Goal: Task Accomplishment & Management: Manage account settings

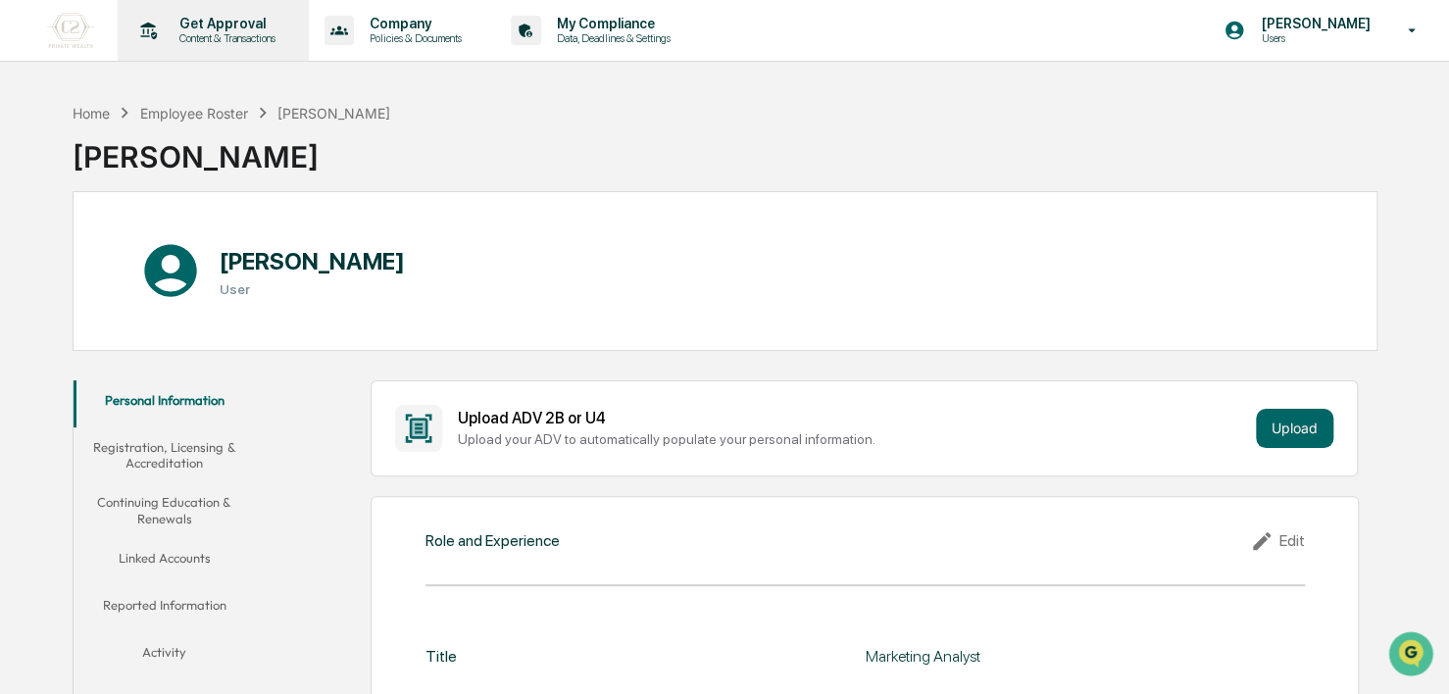
click at [208, 48] on div "Get Approval Content & Transactions" at bounding box center [211, 30] width 172 height 61
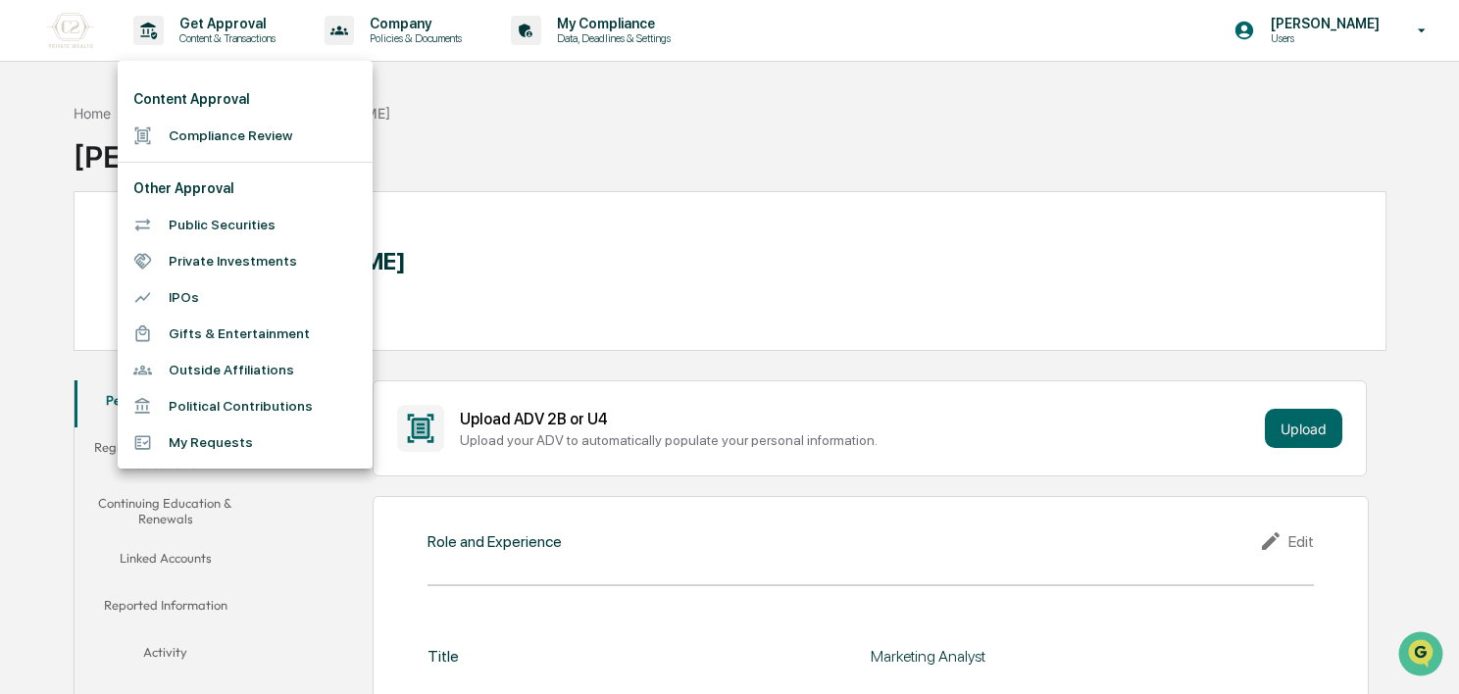
click at [224, 133] on li "Compliance Review" at bounding box center [245, 136] width 255 height 36
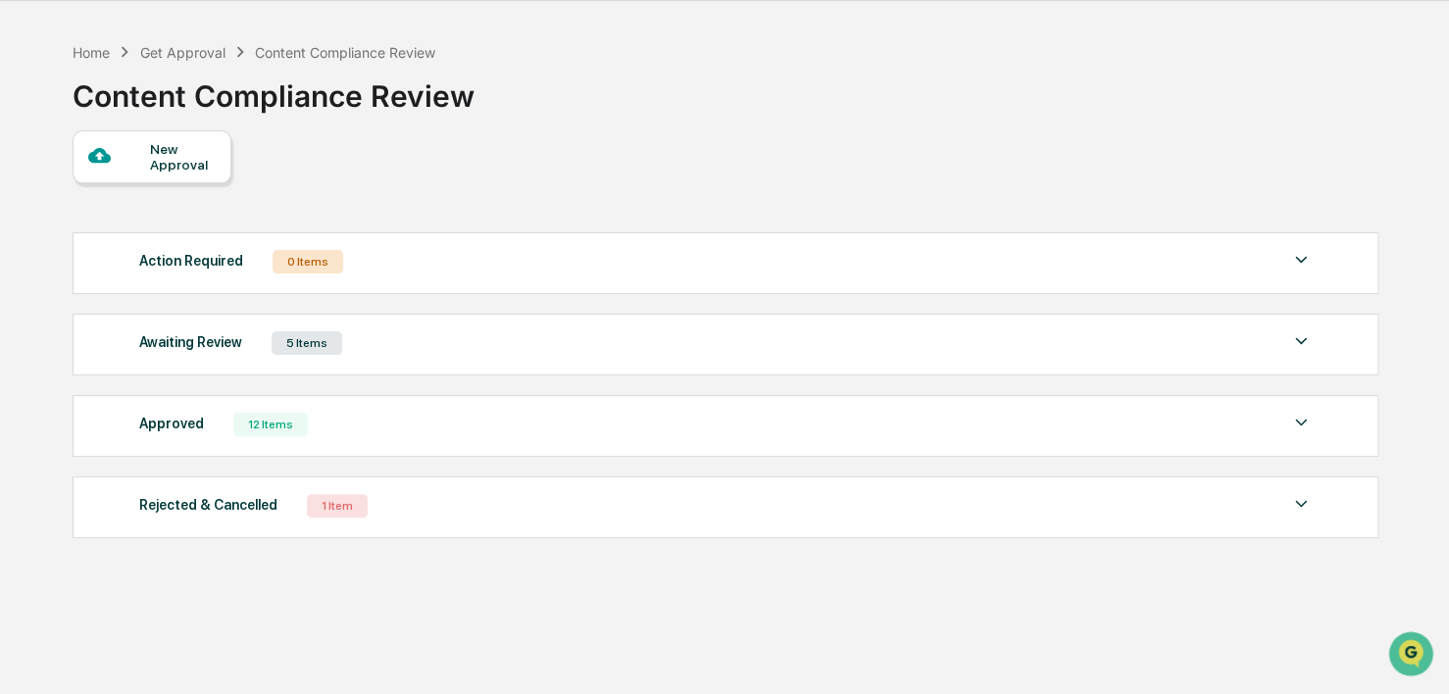
scroll to position [63, 0]
click at [559, 332] on div "Awaiting Review 5 Items" at bounding box center [726, 340] width 1174 height 27
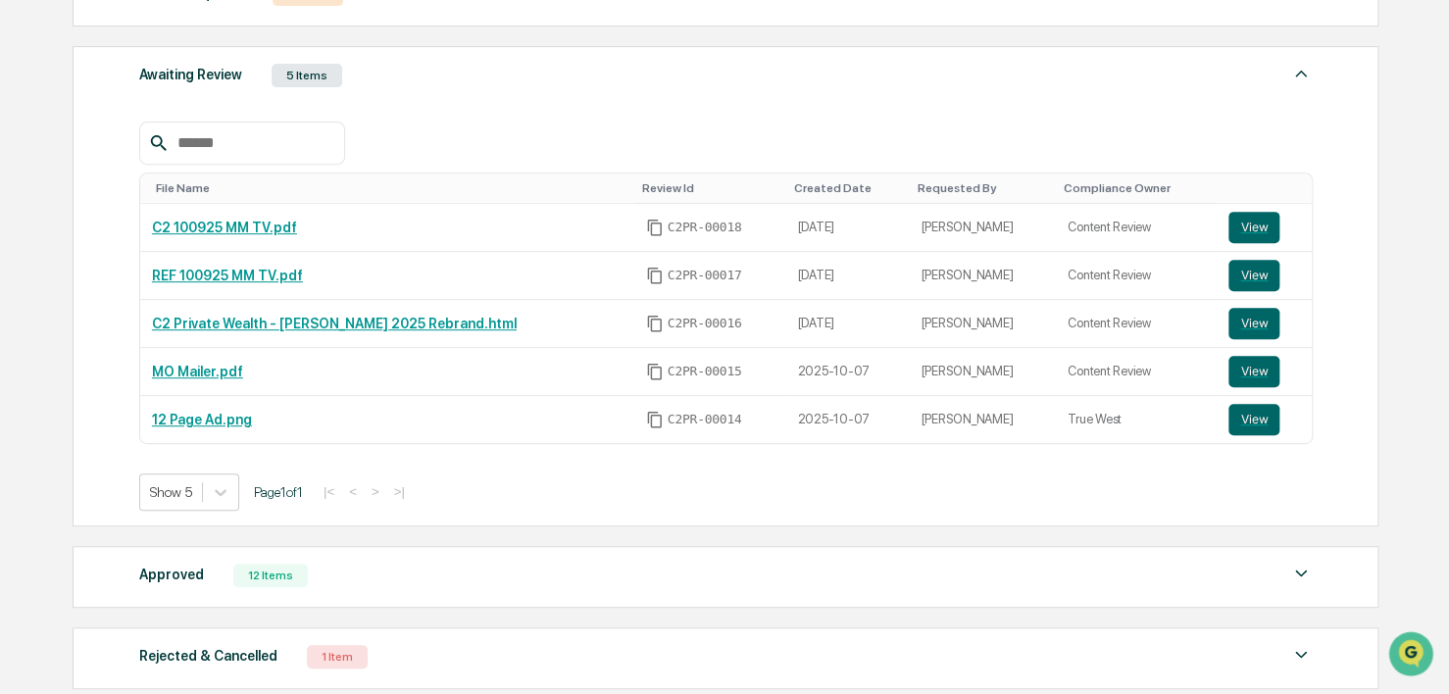
scroll to position [329, 0]
click at [1243, 271] on button "View" at bounding box center [1253, 274] width 51 height 31
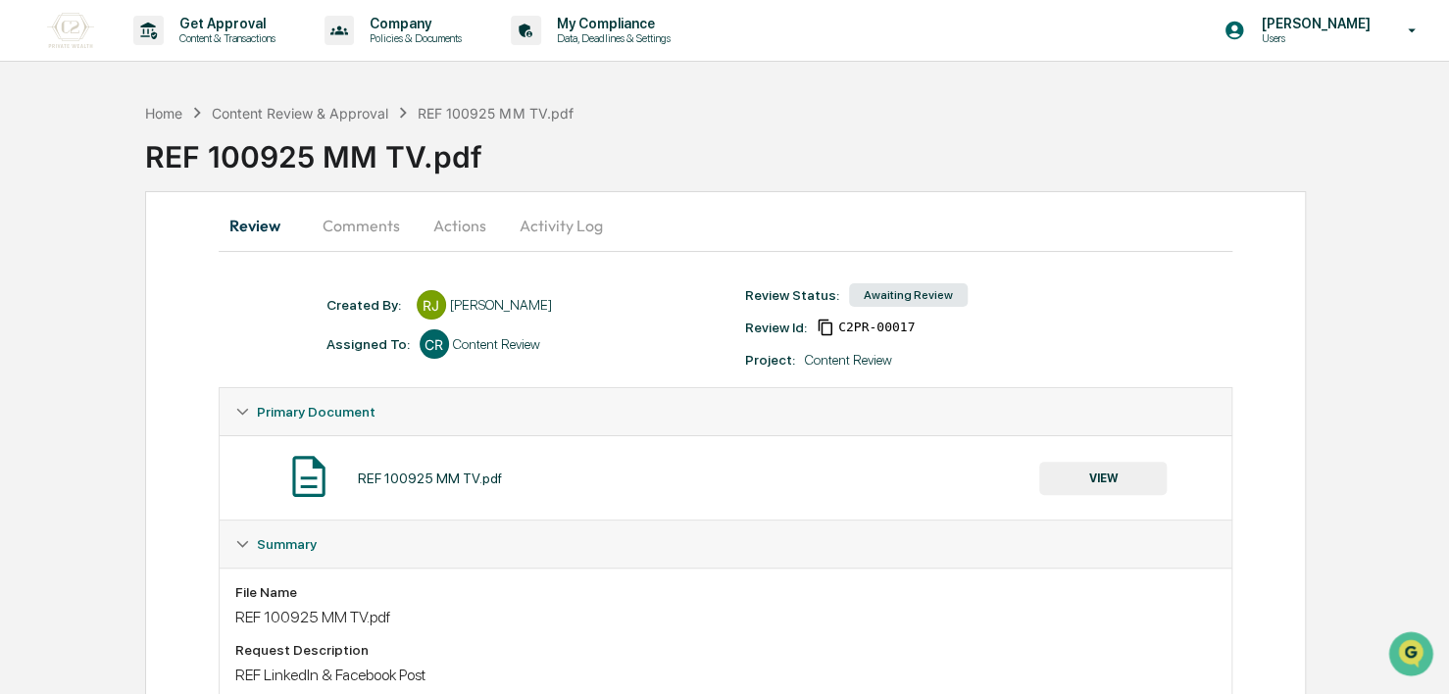
click at [566, 238] on button "Activity Log" at bounding box center [561, 225] width 115 height 47
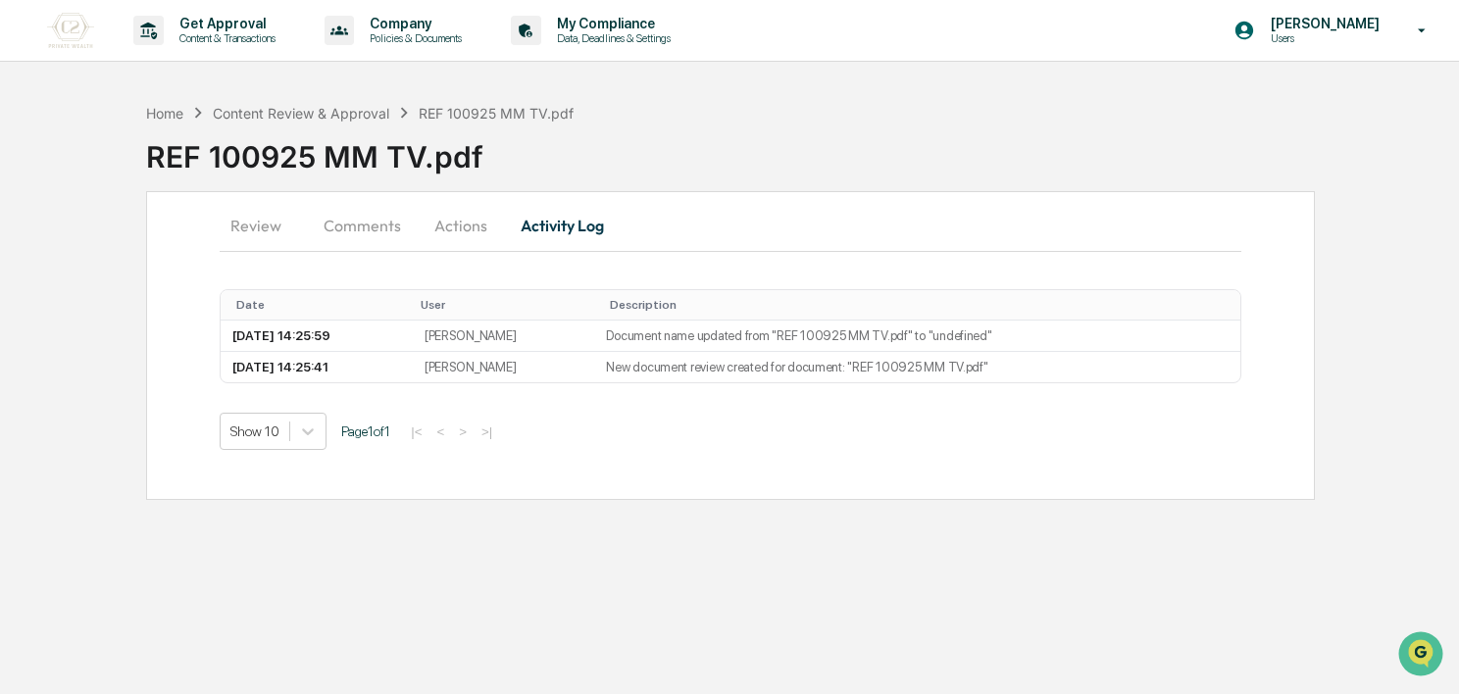
click at [475, 216] on button "Actions" at bounding box center [461, 225] width 88 height 47
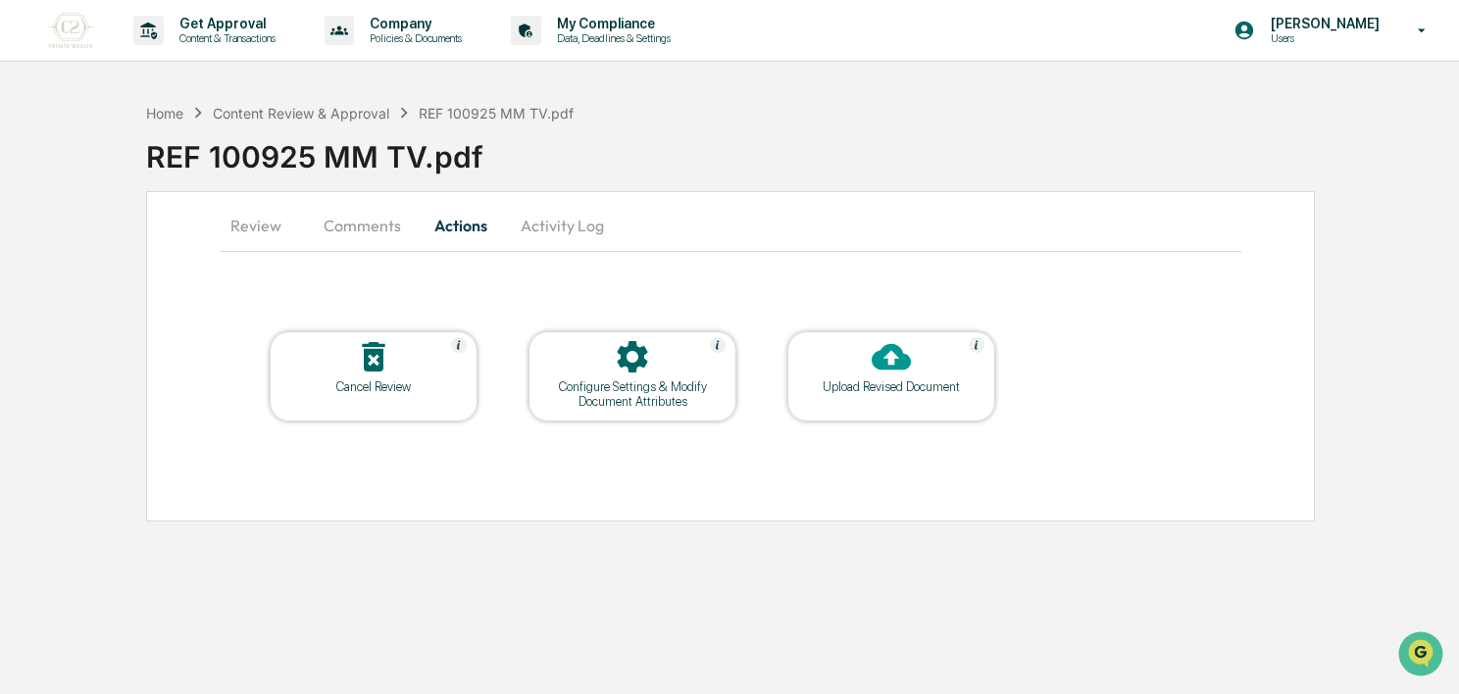
click at [744, 416] on table "Cancel Review Configure Settings & Modify Document Attributes Upload Revised Do…" at bounding box center [633, 376] width 826 height 190
click at [635, 392] on div "Configure Settings & Modify Document Attributes" at bounding box center [632, 393] width 176 height 29
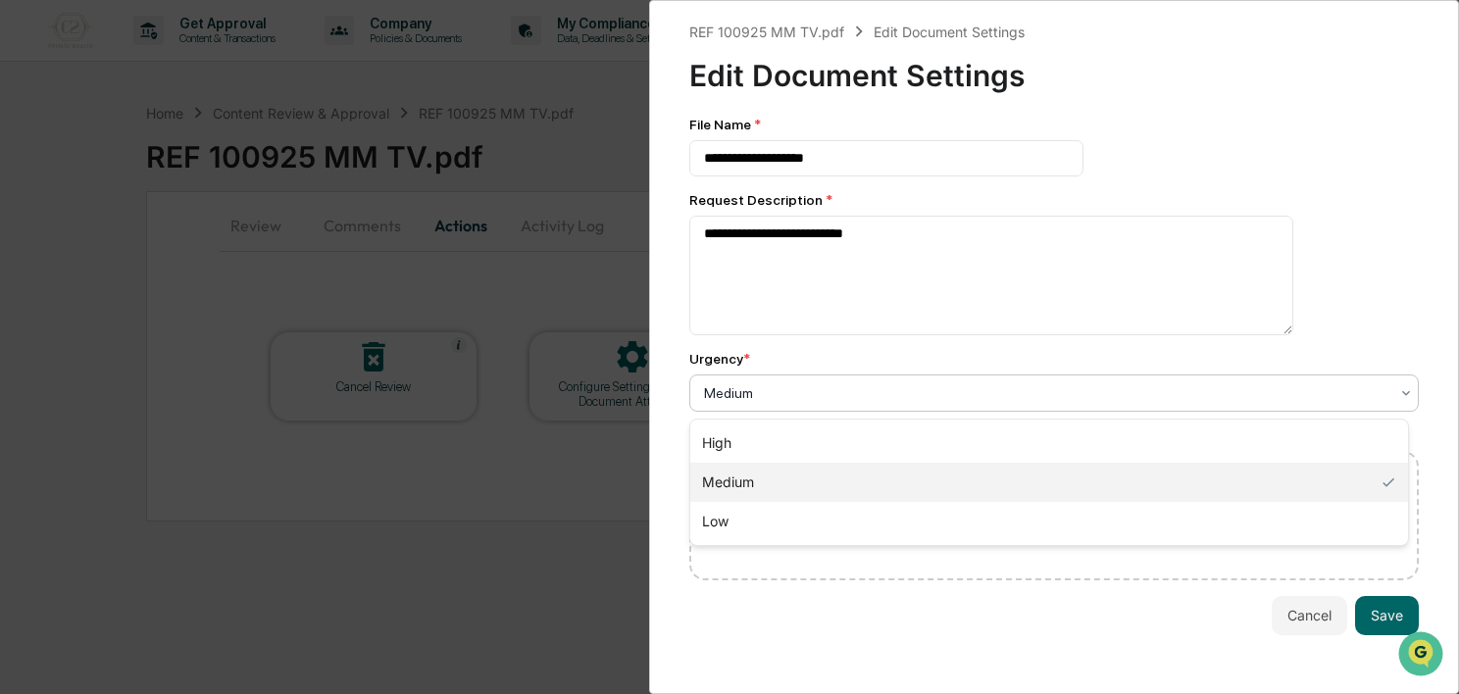
click at [790, 393] on div at bounding box center [1046, 393] width 684 height 20
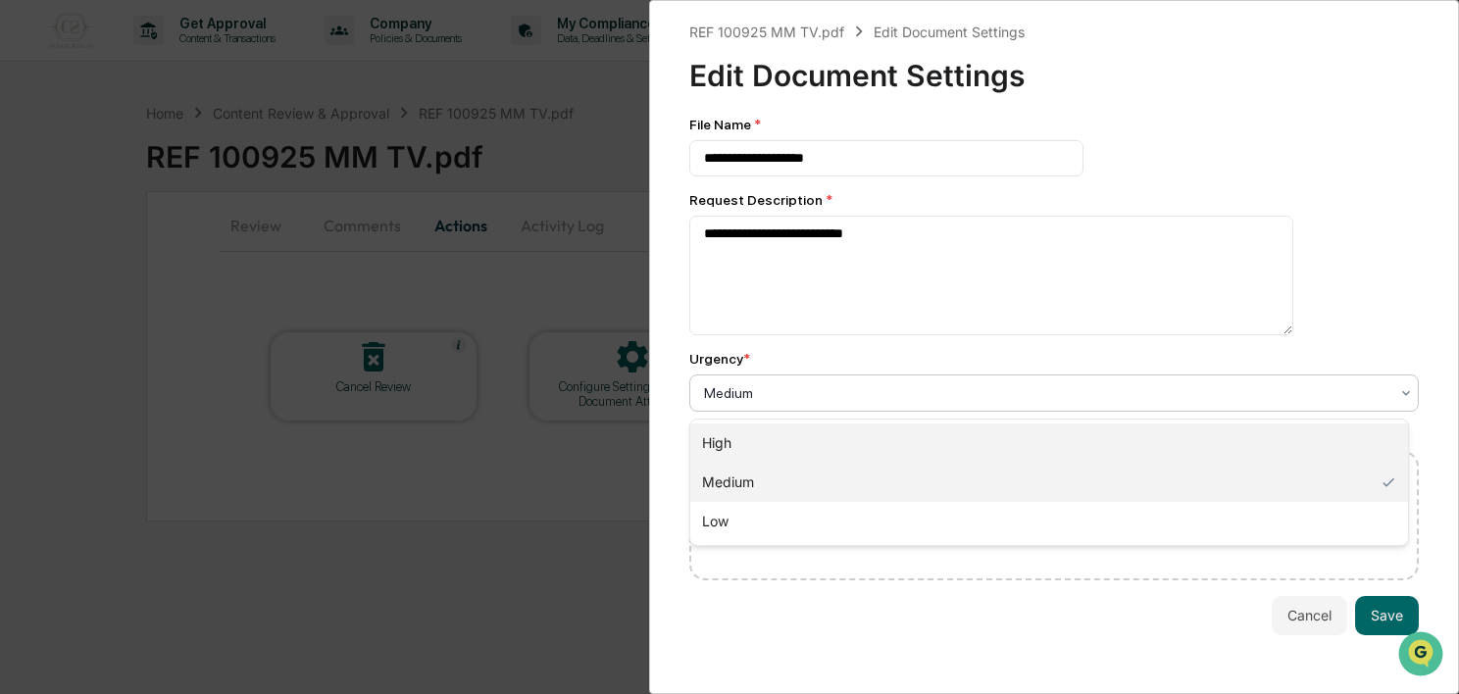
click at [787, 427] on div "High" at bounding box center [1049, 443] width 718 height 39
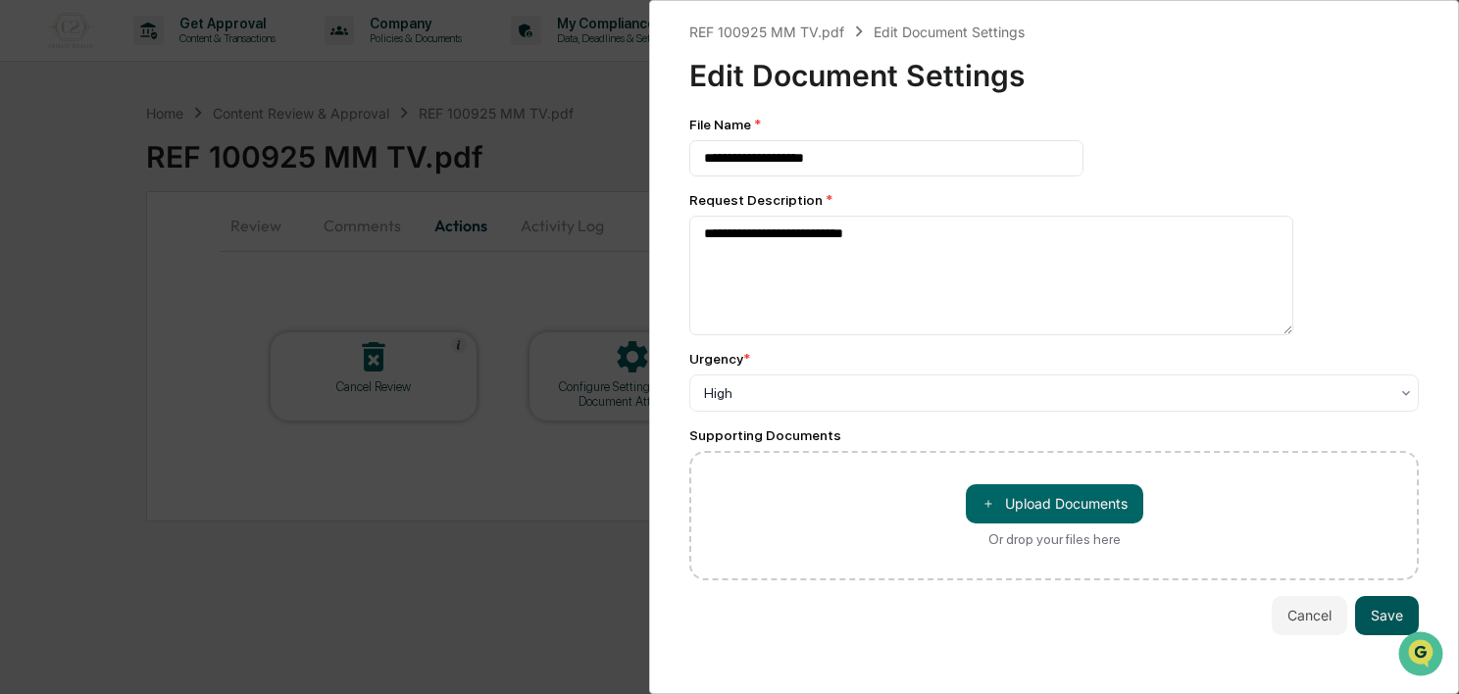
click at [1360, 622] on button "Save" at bounding box center [1387, 615] width 64 height 39
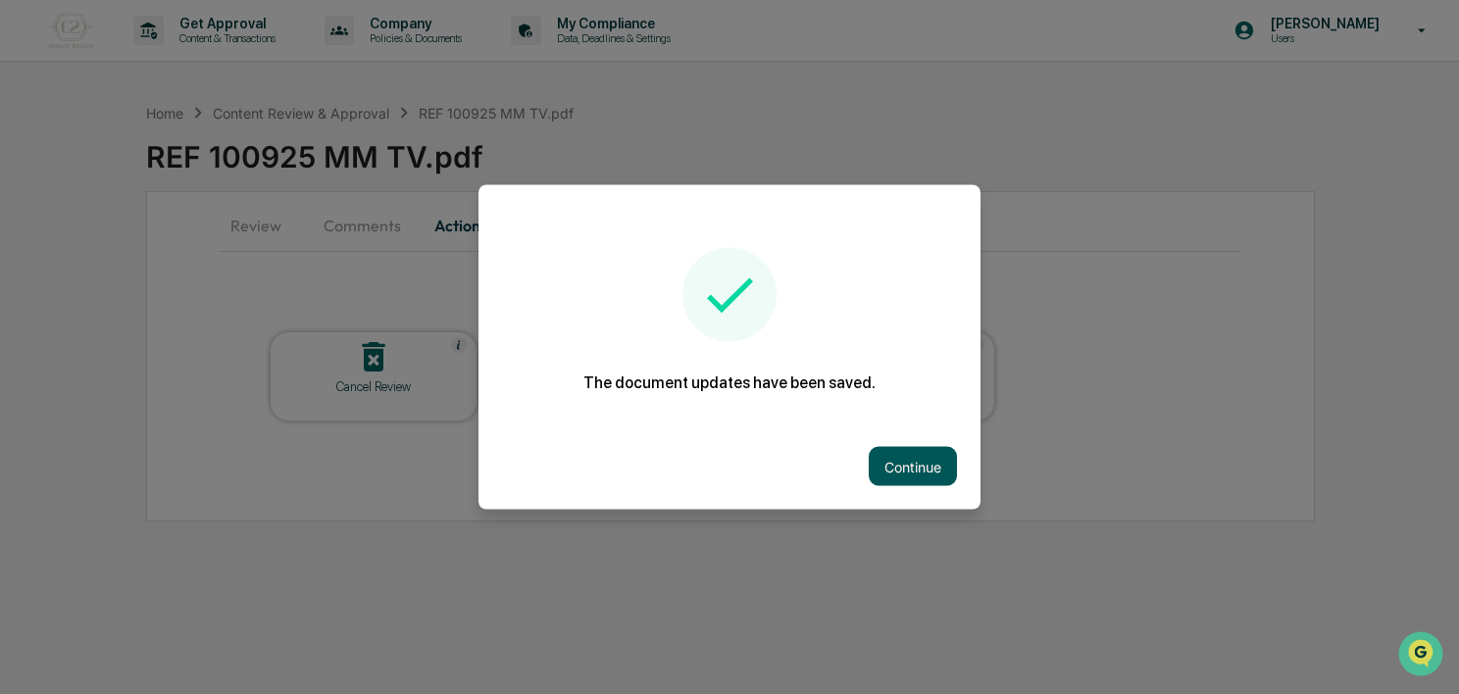
click at [908, 471] on button "Continue" at bounding box center [913, 466] width 88 height 39
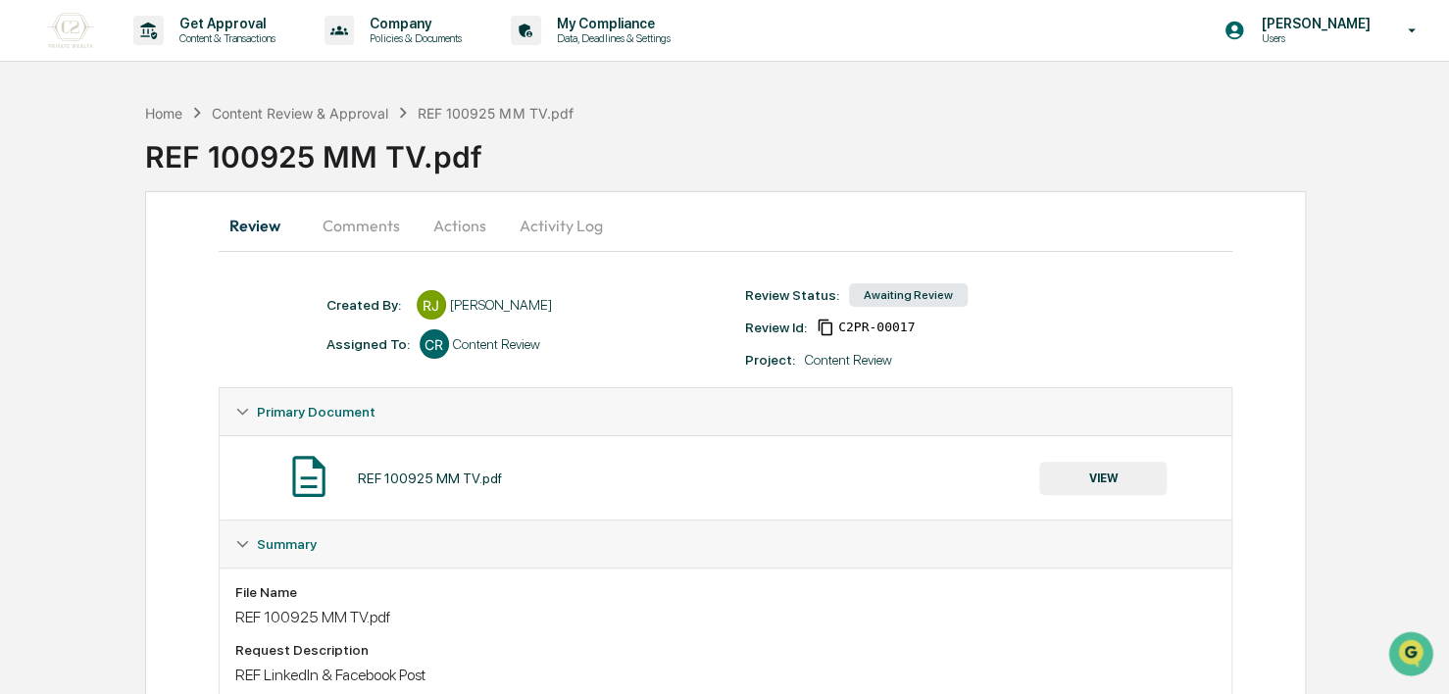
click at [334, 102] on div "Home Content Review & Approval REF 100925 MM TV.pdf" at bounding box center [359, 113] width 428 height 22
click at [339, 112] on div "Content Review & Approval" at bounding box center [300, 113] width 176 height 17
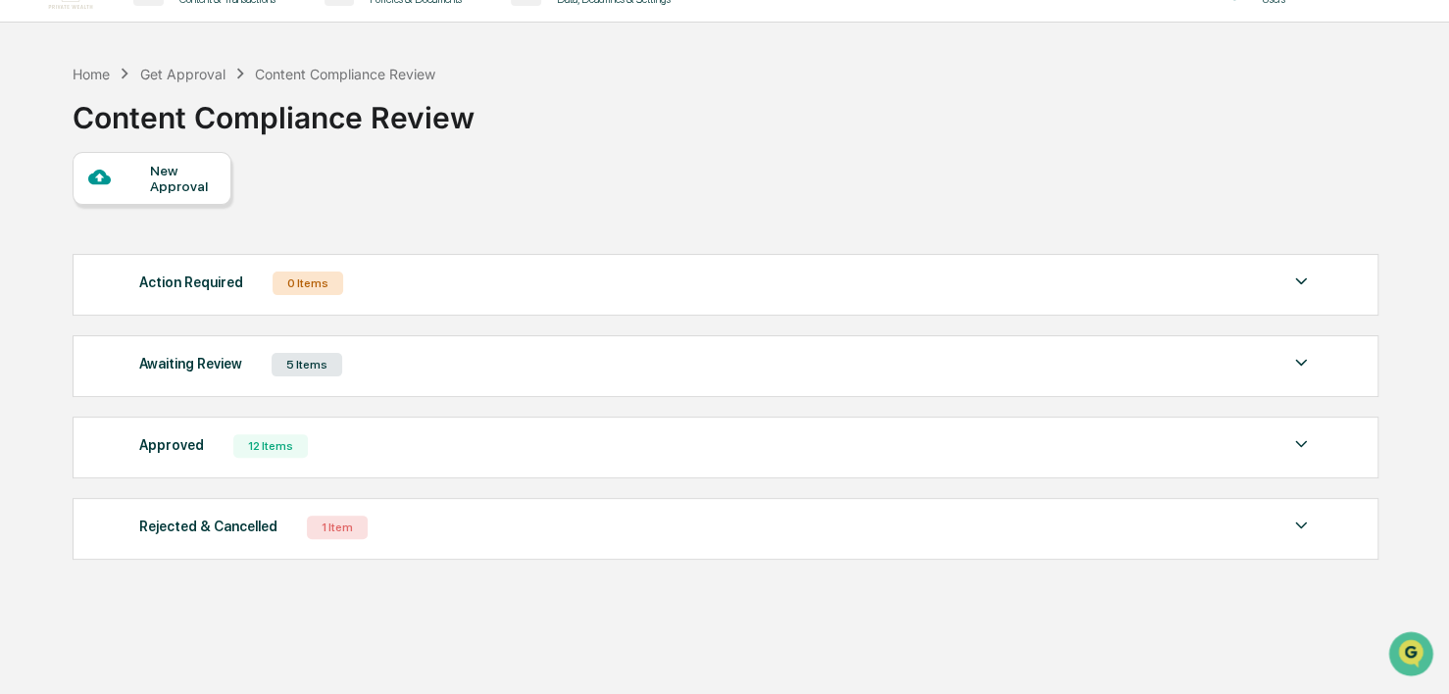
click at [398, 370] on div "Awaiting Review 5 Items" at bounding box center [726, 364] width 1174 height 27
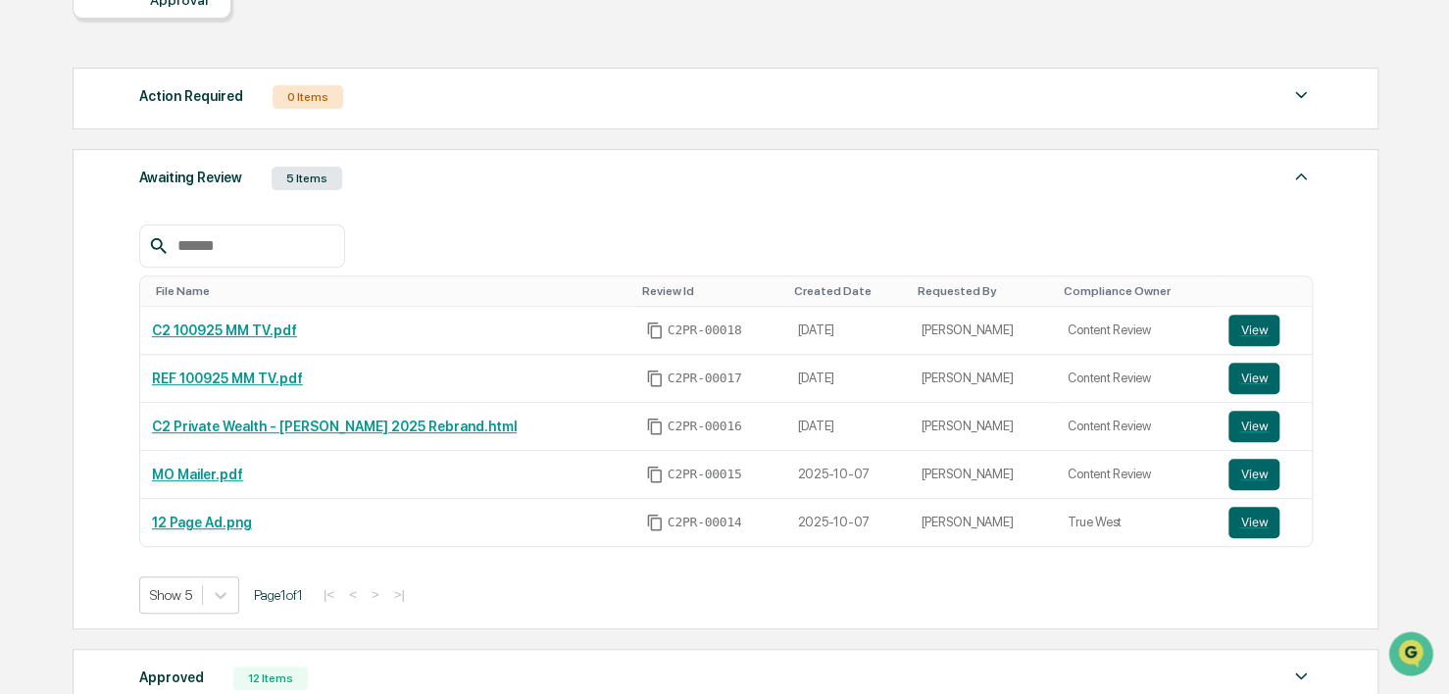
scroll to position [227, 0]
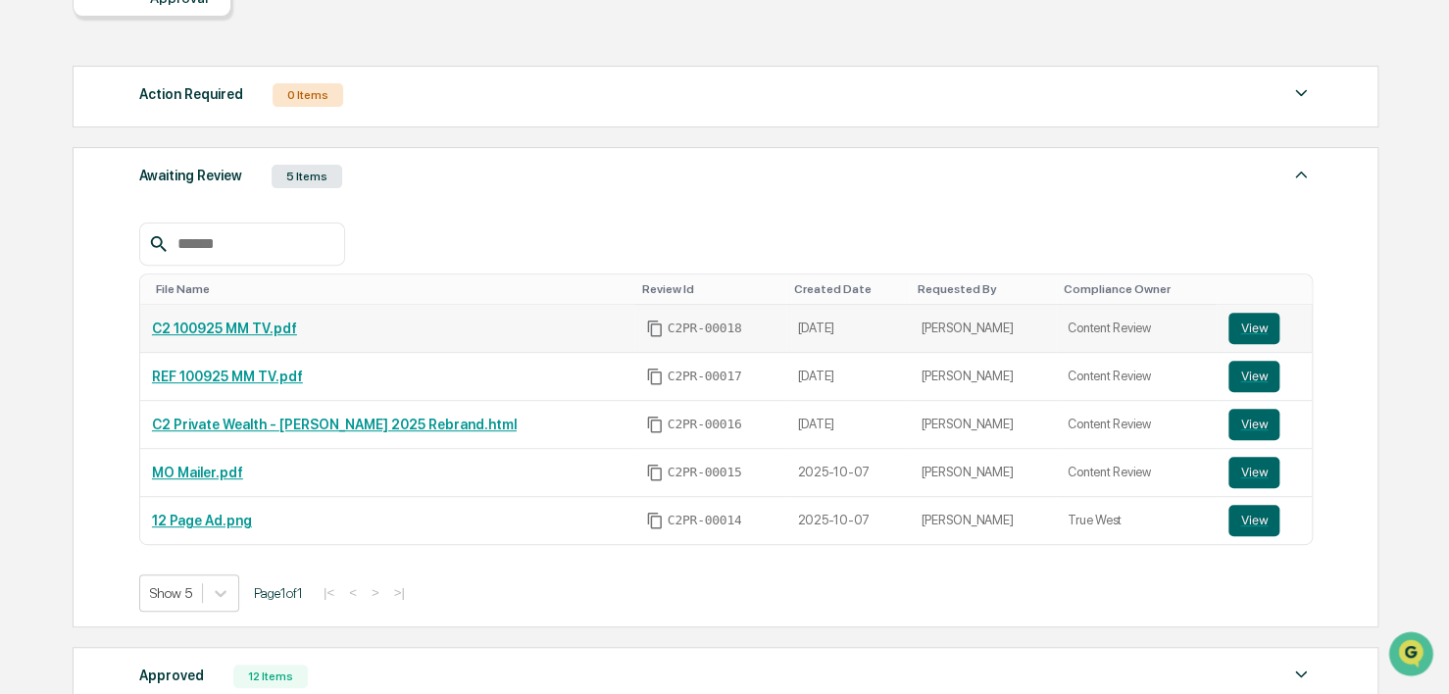
click at [232, 335] on link "C2 100925 MM TV.pdf" at bounding box center [224, 329] width 145 height 16
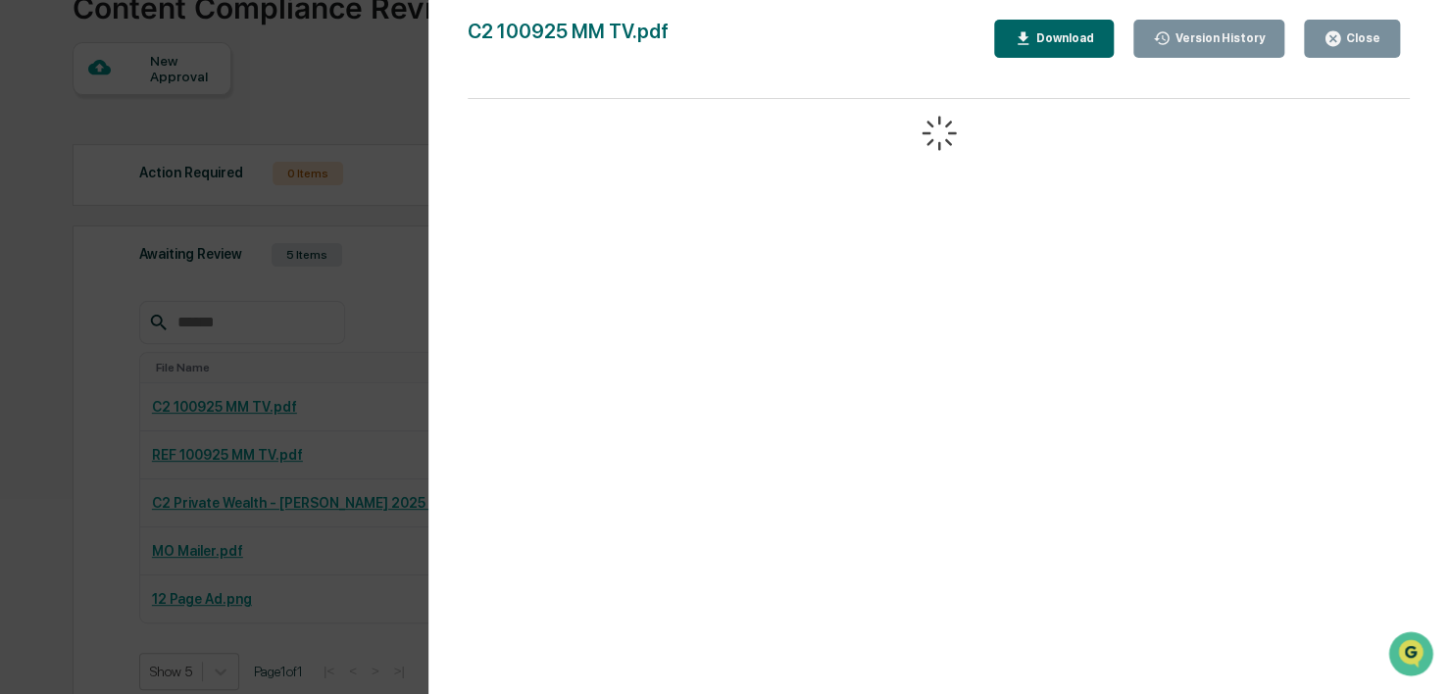
scroll to position [148, 0]
click at [335, 337] on div "Version History 10/09/2025, 02:28 PM Reagan Jones C2 100925 MM TV.pdf Close Ver…" at bounding box center [724, 347] width 1449 height 694
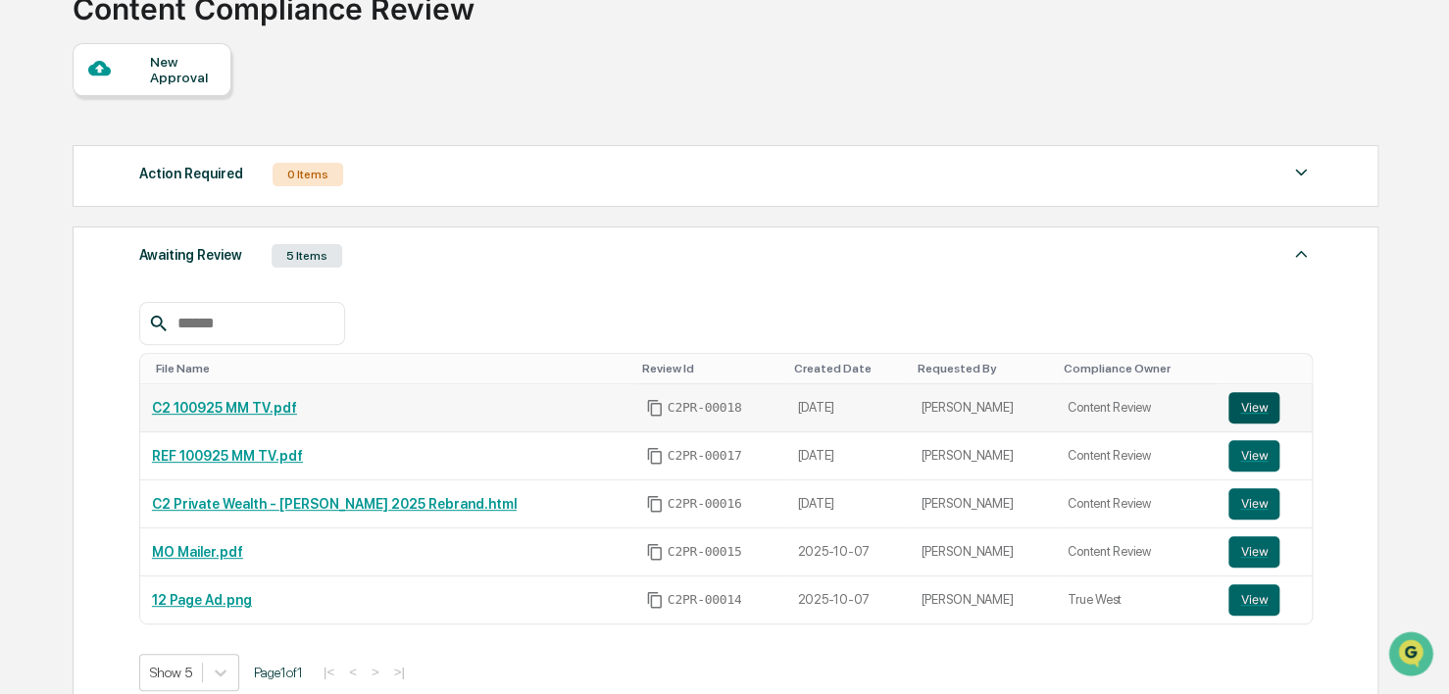
click at [1242, 404] on button "View" at bounding box center [1253, 407] width 51 height 31
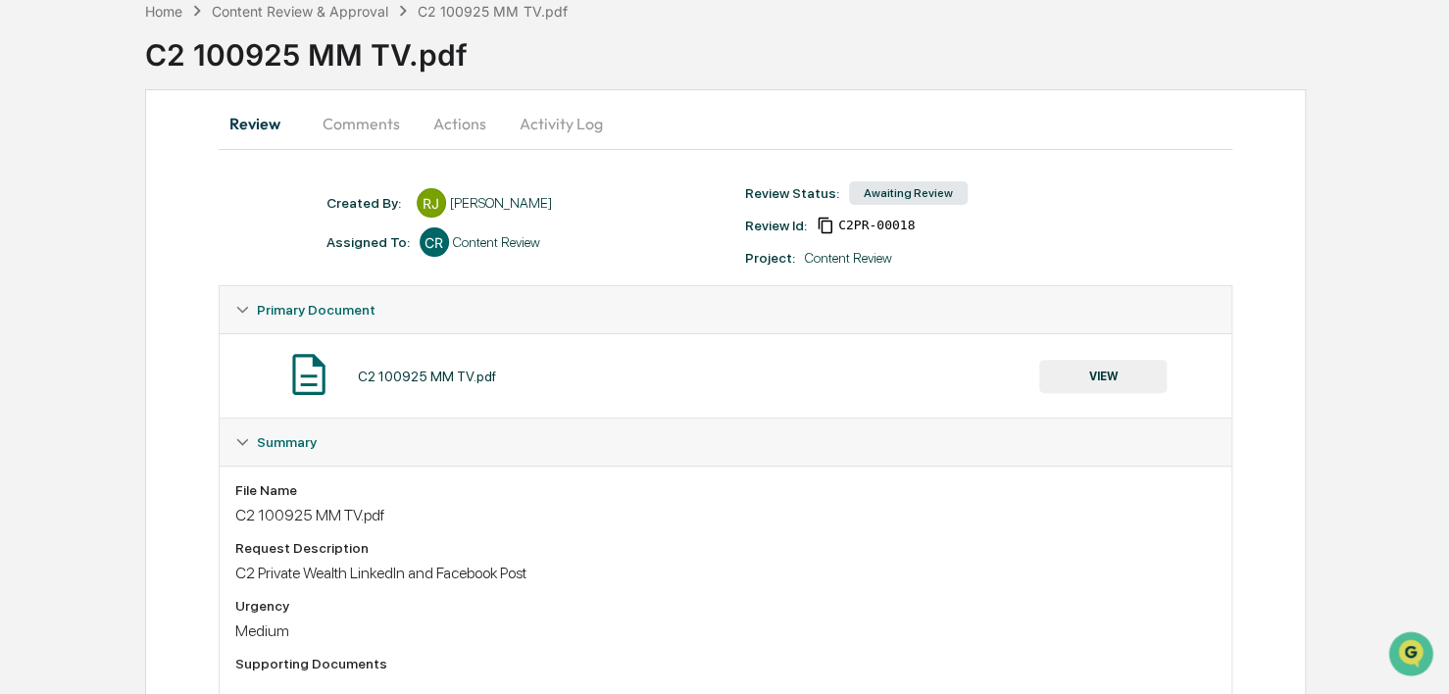
scroll to position [99, 0]
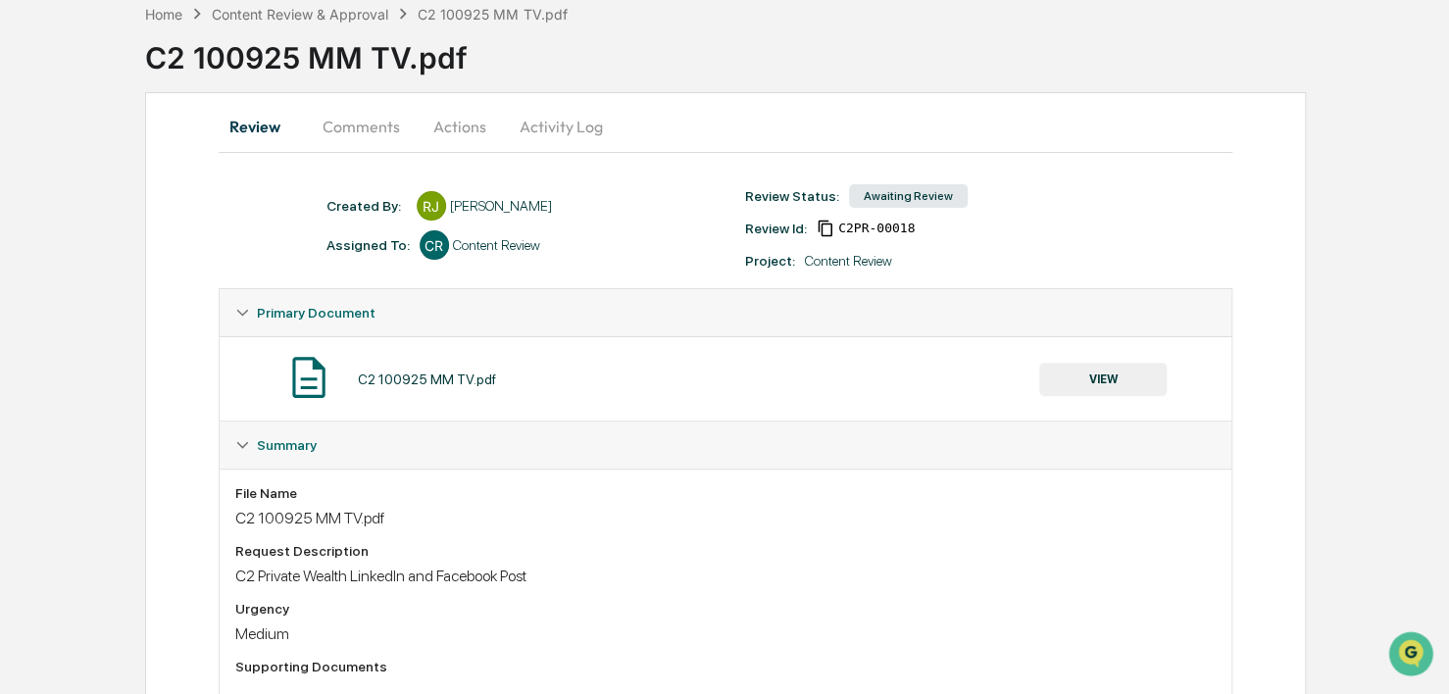
click at [1108, 384] on button "VIEW" at bounding box center [1102, 379] width 127 height 33
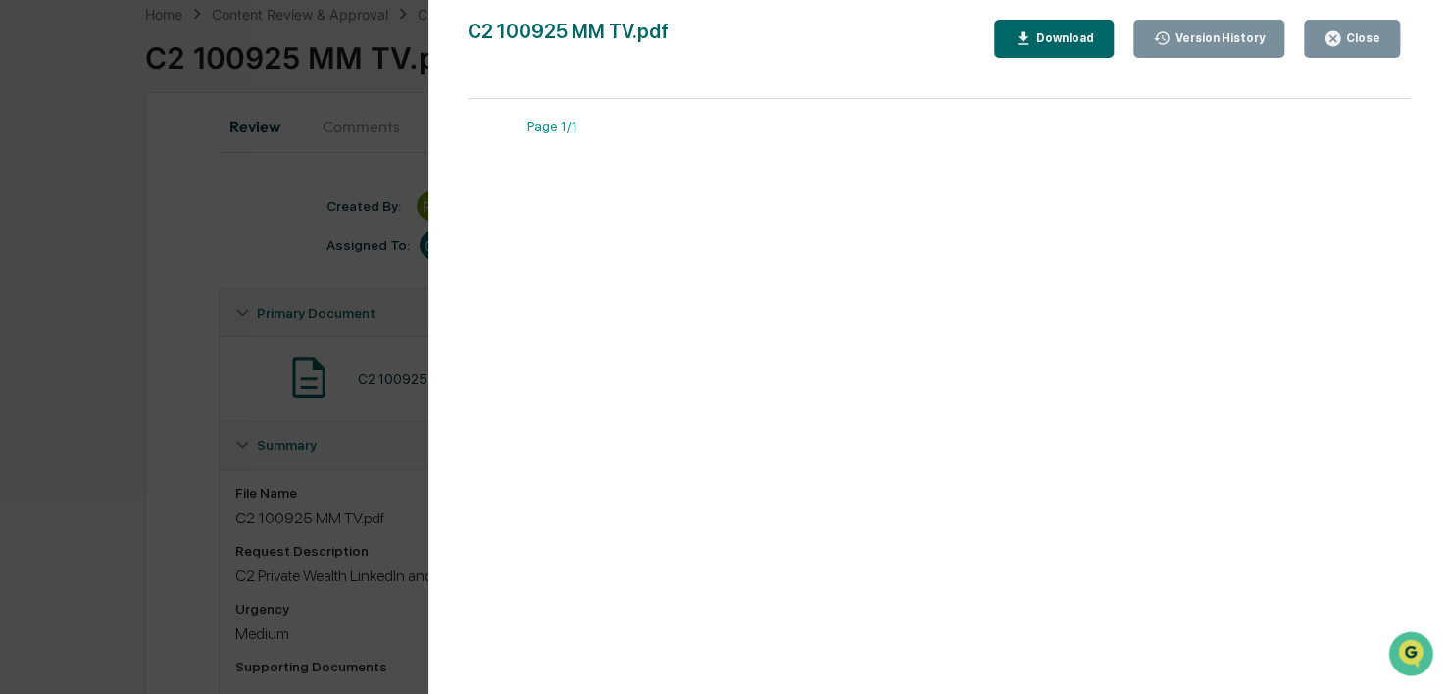
click at [294, 227] on div "Version History [DATE] 02:28 PM [PERSON_NAME] C2 100925 MM TV.pdf Close Version…" at bounding box center [724, 347] width 1449 height 694
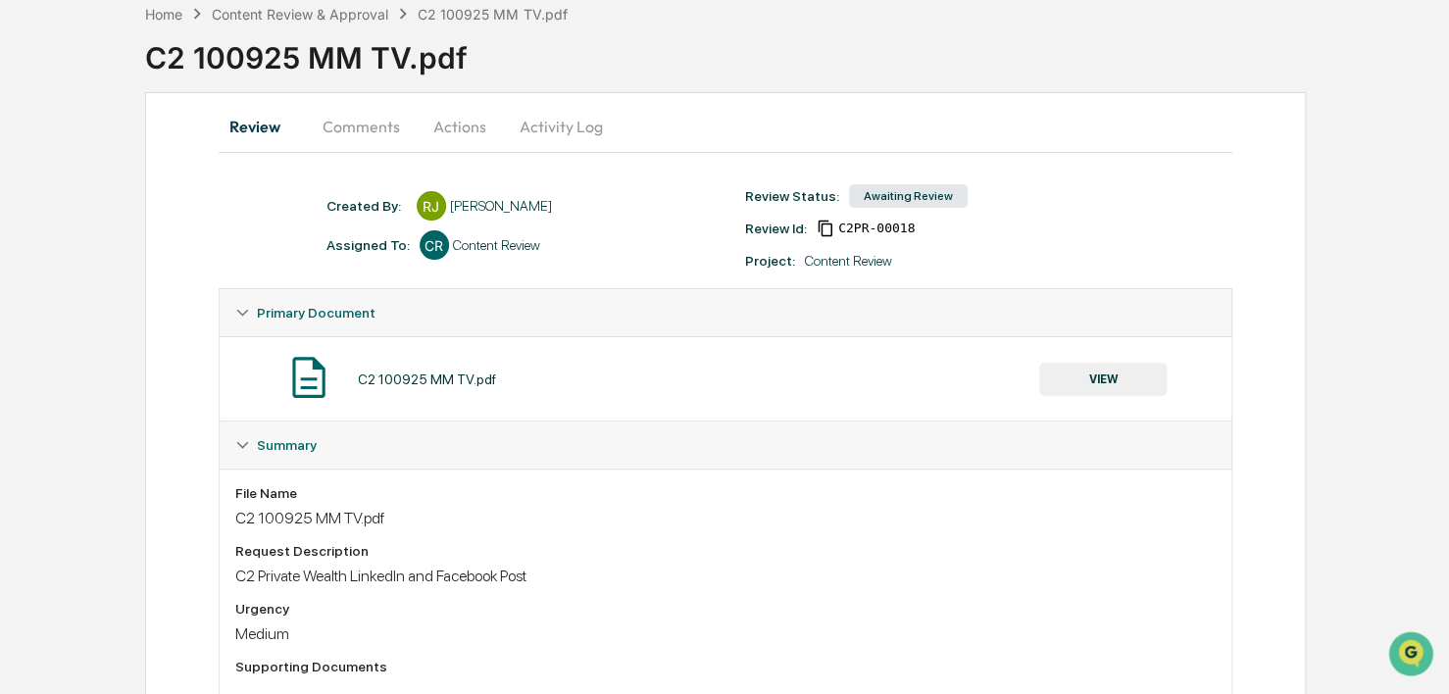
click at [378, 130] on button "Comments" at bounding box center [361, 126] width 109 height 47
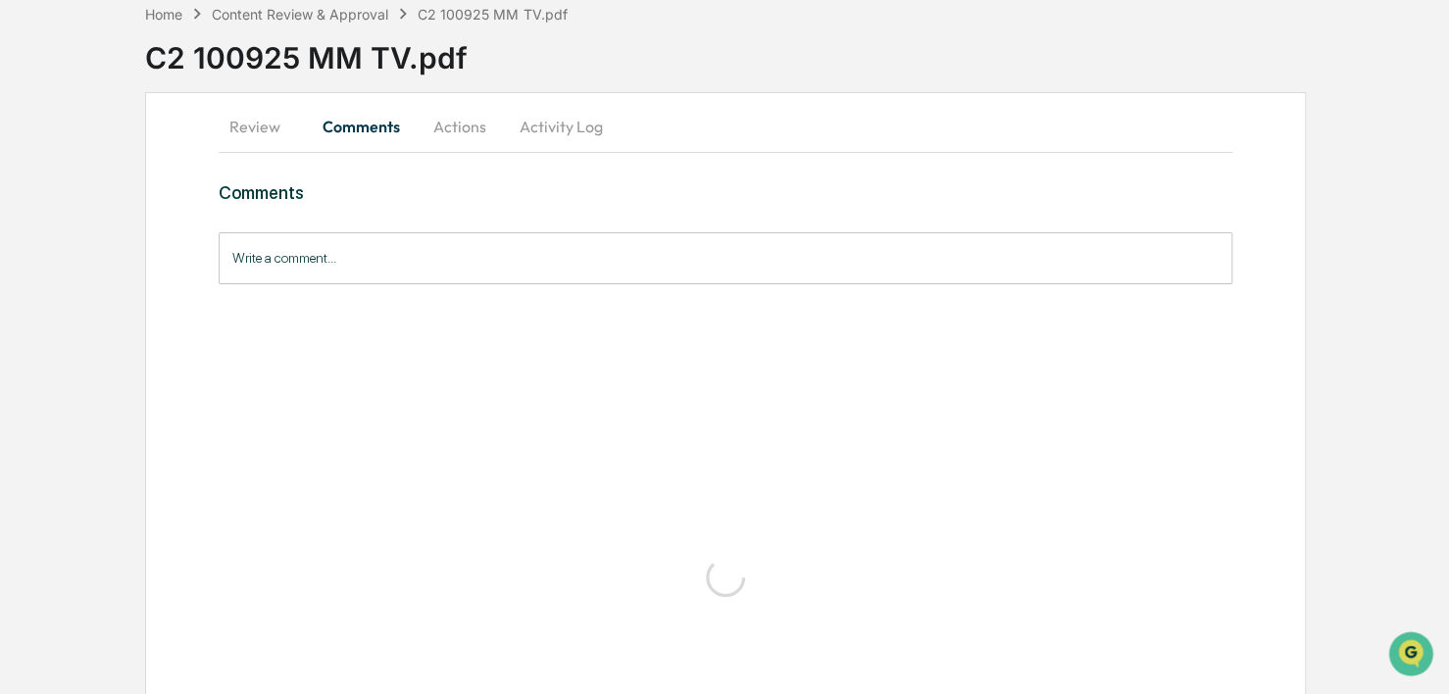
scroll to position [0, 0]
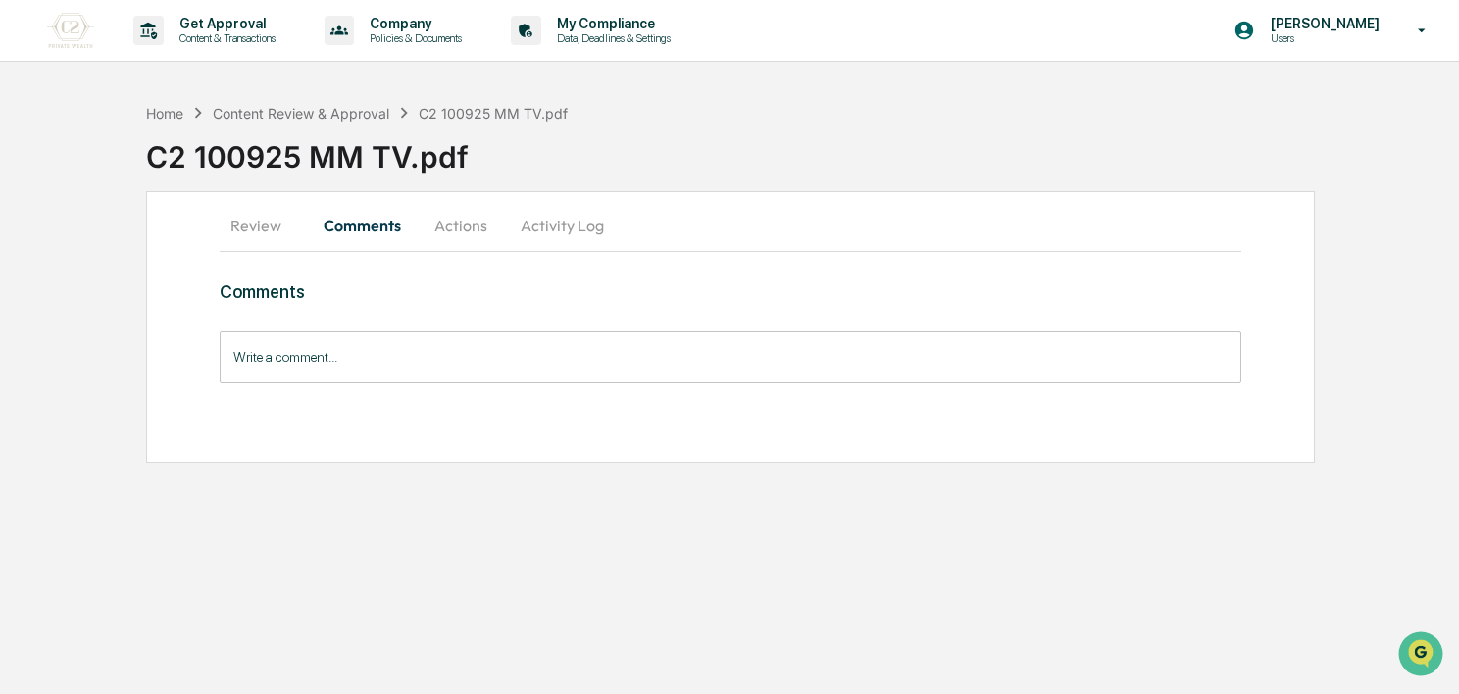
click at [476, 129] on div "C2 100925 MM TV.pdf" at bounding box center [802, 149] width 1313 height 51
click at [459, 238] on button "Actions" at bounding box center [461, 225] width 88 height 47
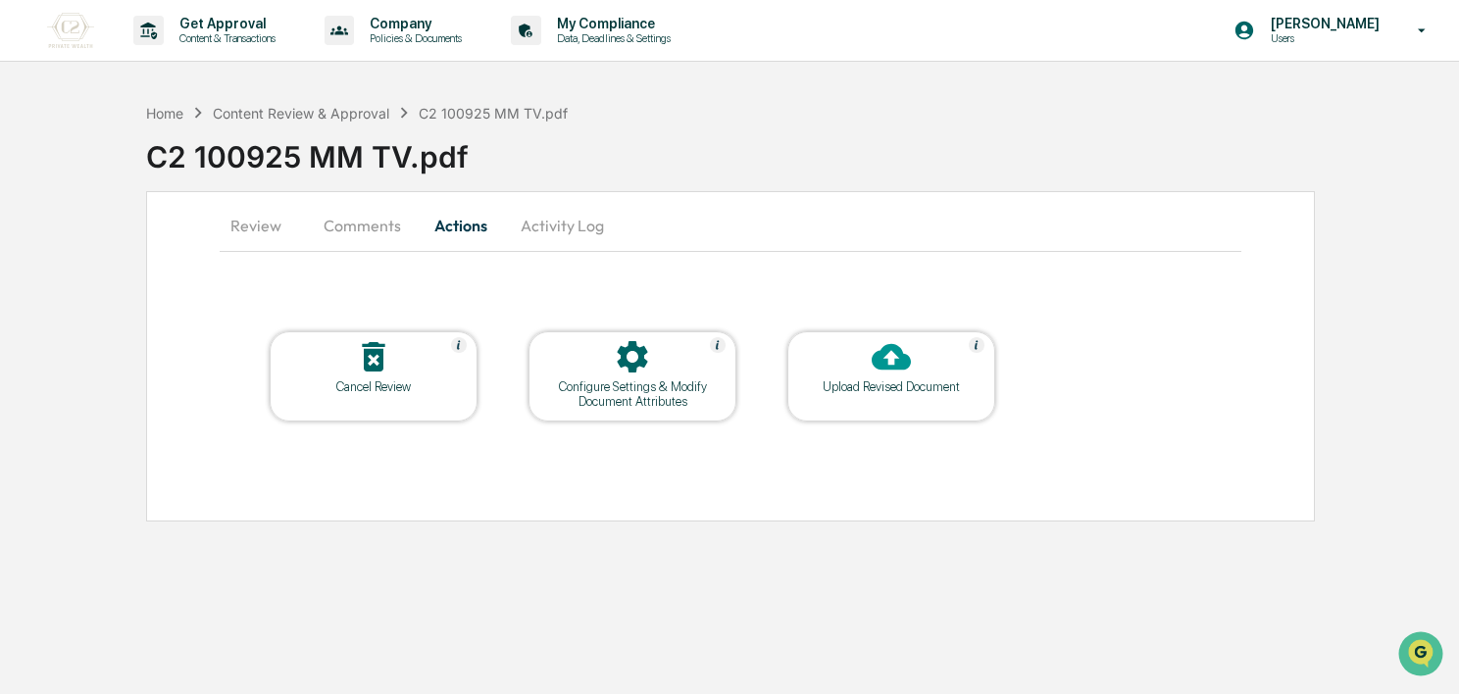
click at [604, 384] on div "Configure Settings & Modify Document Attributes" at bounding box center [632, 393] width 176 height 29
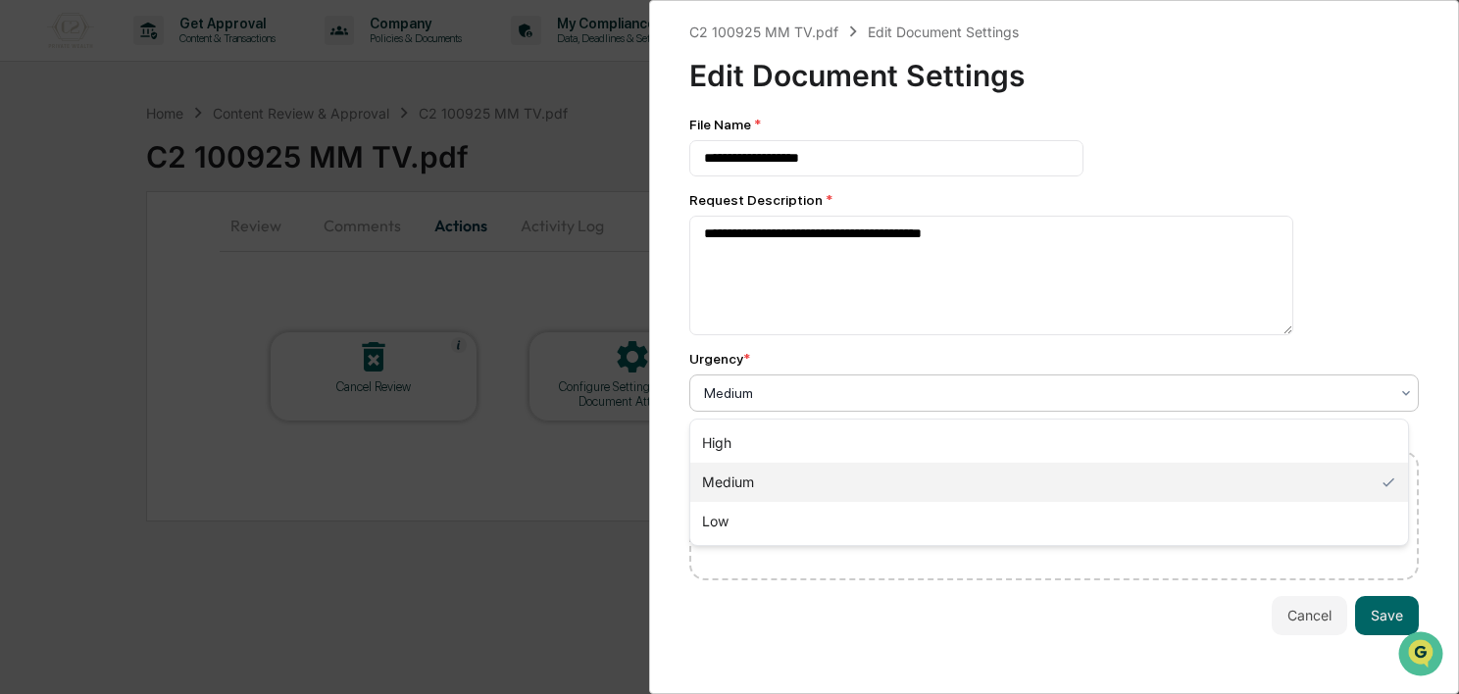
click at [808, 388] on div at bounding box center [1046, 393] width 684 height 20
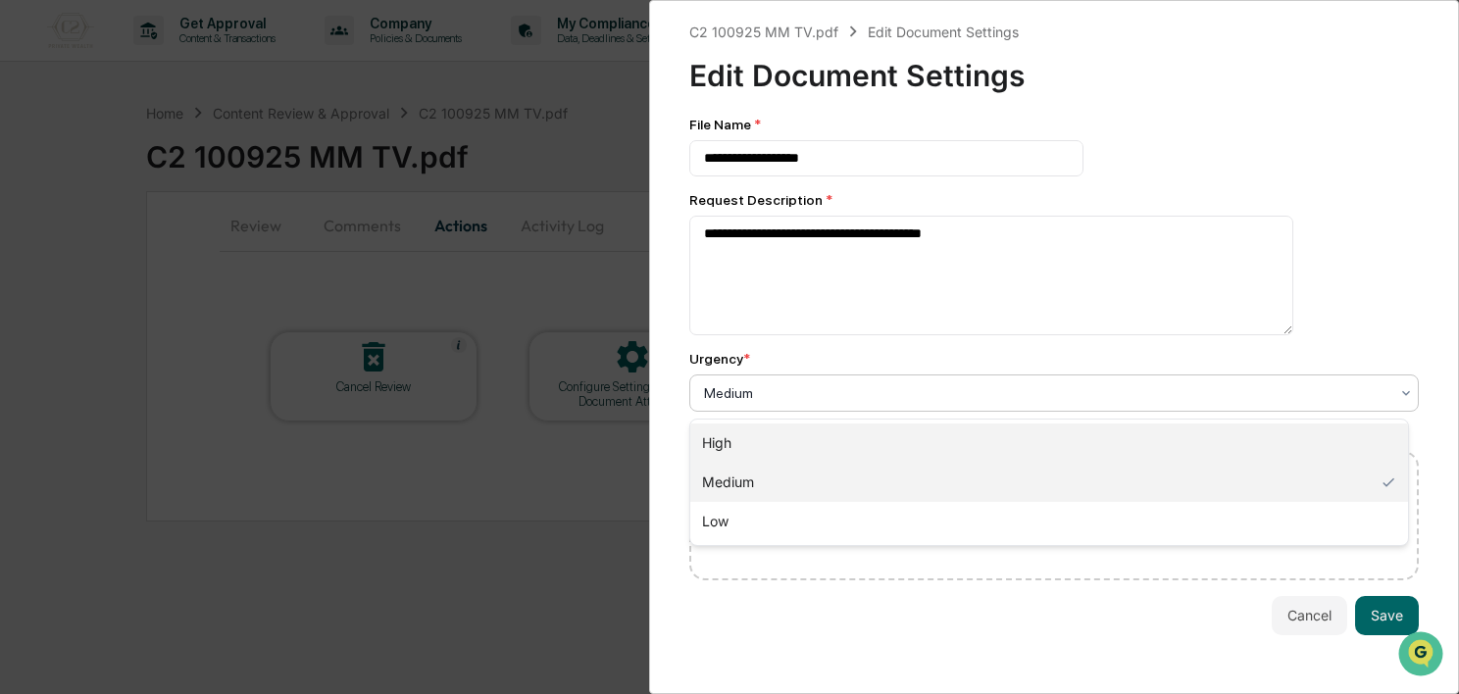
click at [780, 452] on div "High" at bounding box center [1049, 443] width 718 height 39
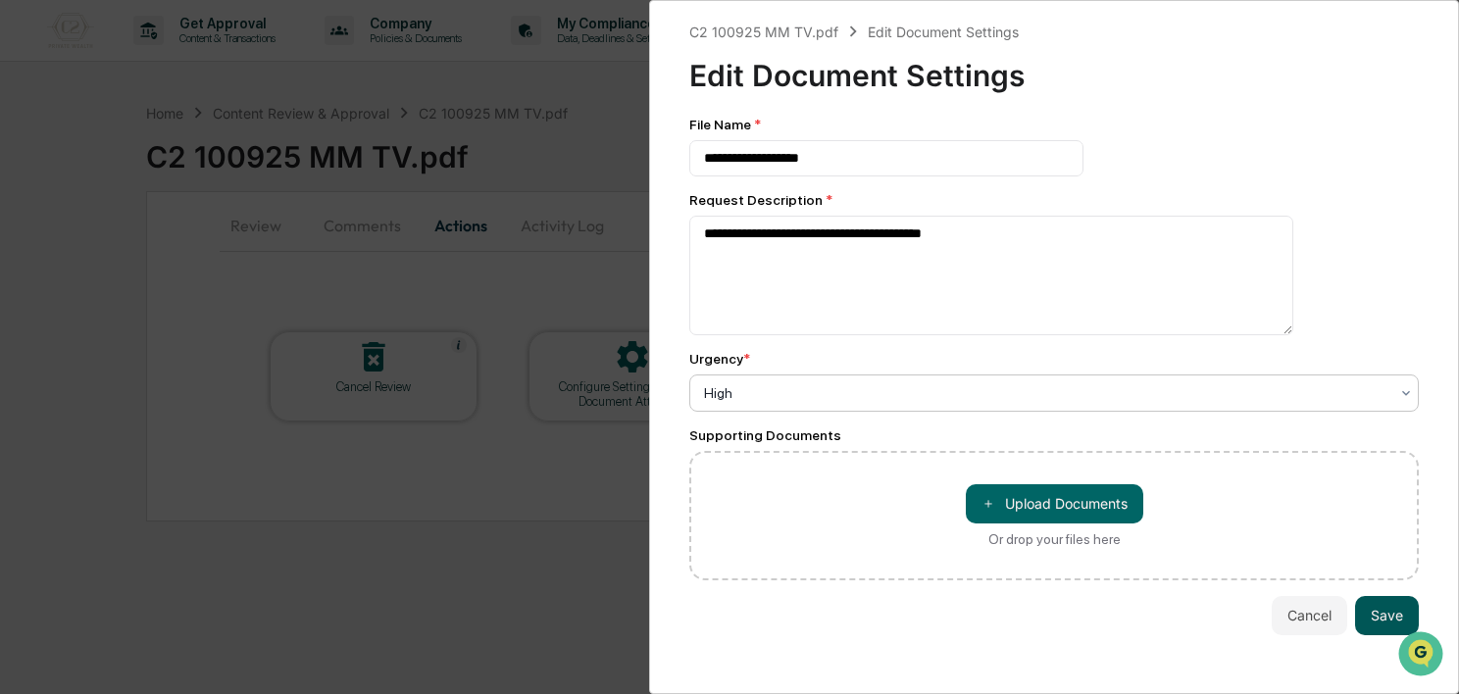
click at [1379, 611] on button "Save" at bounding box center [1387, 615] width 64 height 39
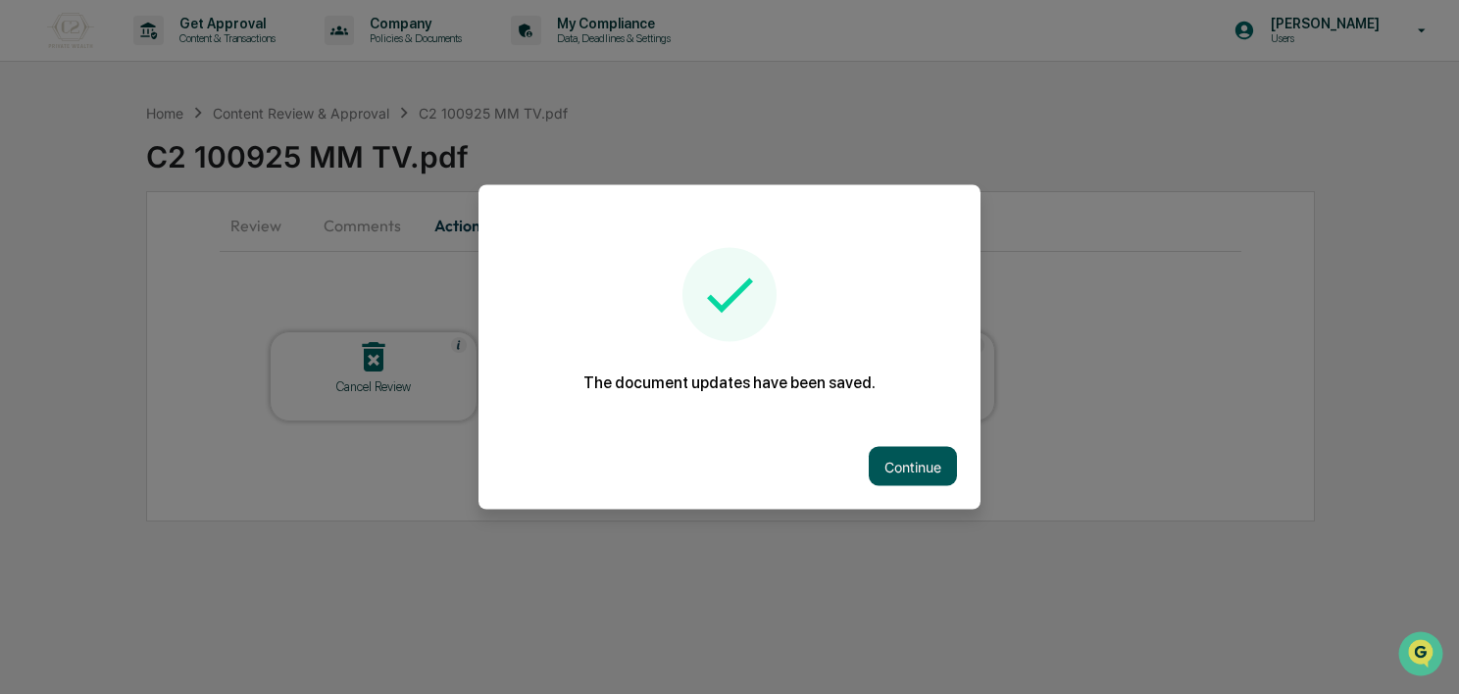
click at [886, 455] on button "Continue" at bounding box center [913, 466] width 88 height 39
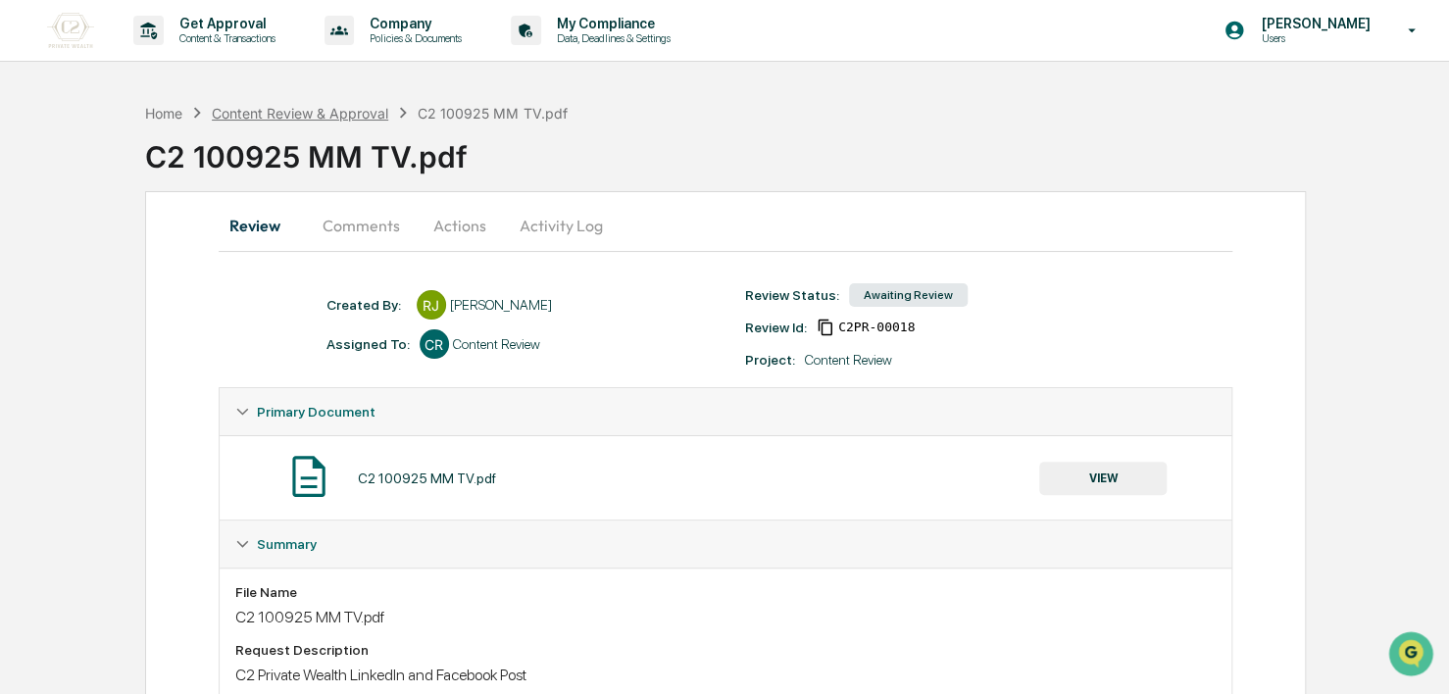
click at [353, 117] on div "Content Review & Approval" at bounding box center [300, 113] width 176 height 17
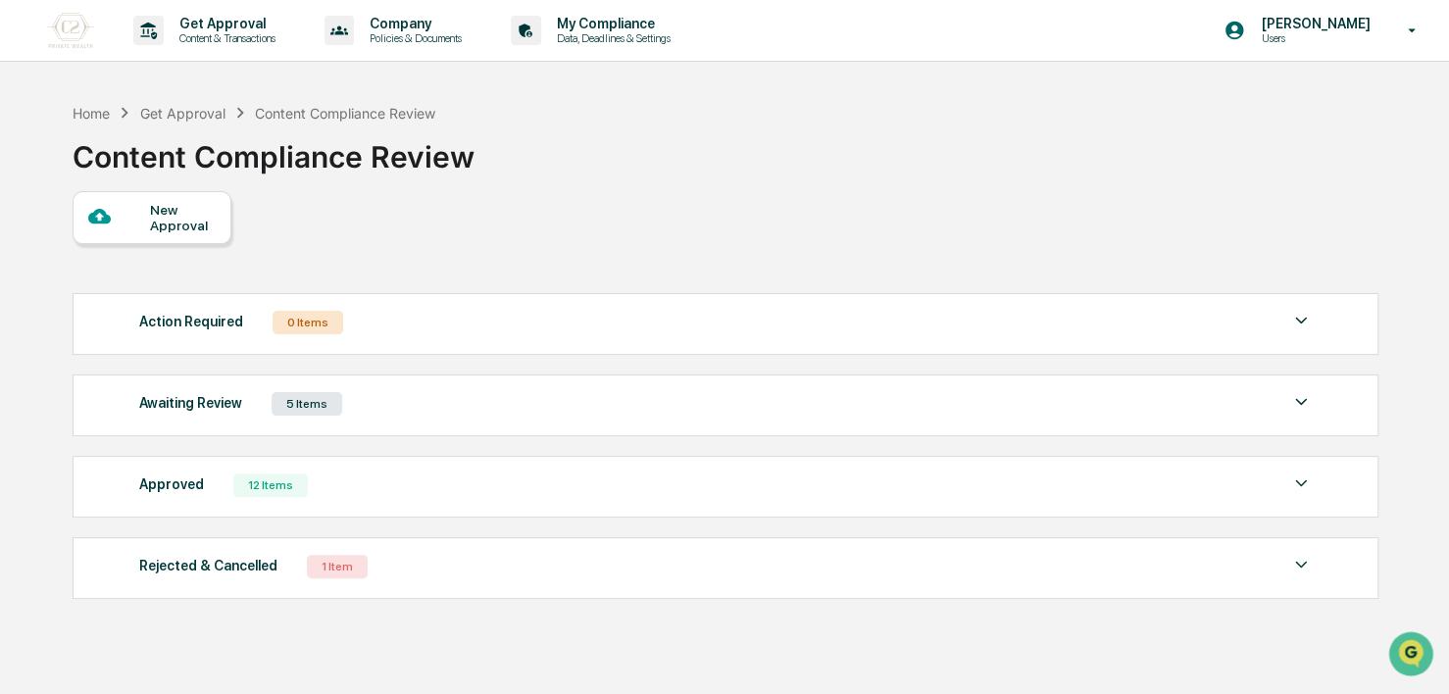
click at [497, 391] on div "Awaiting Review 5 Items" at bounding box center [726, 403] width 1174 height 27
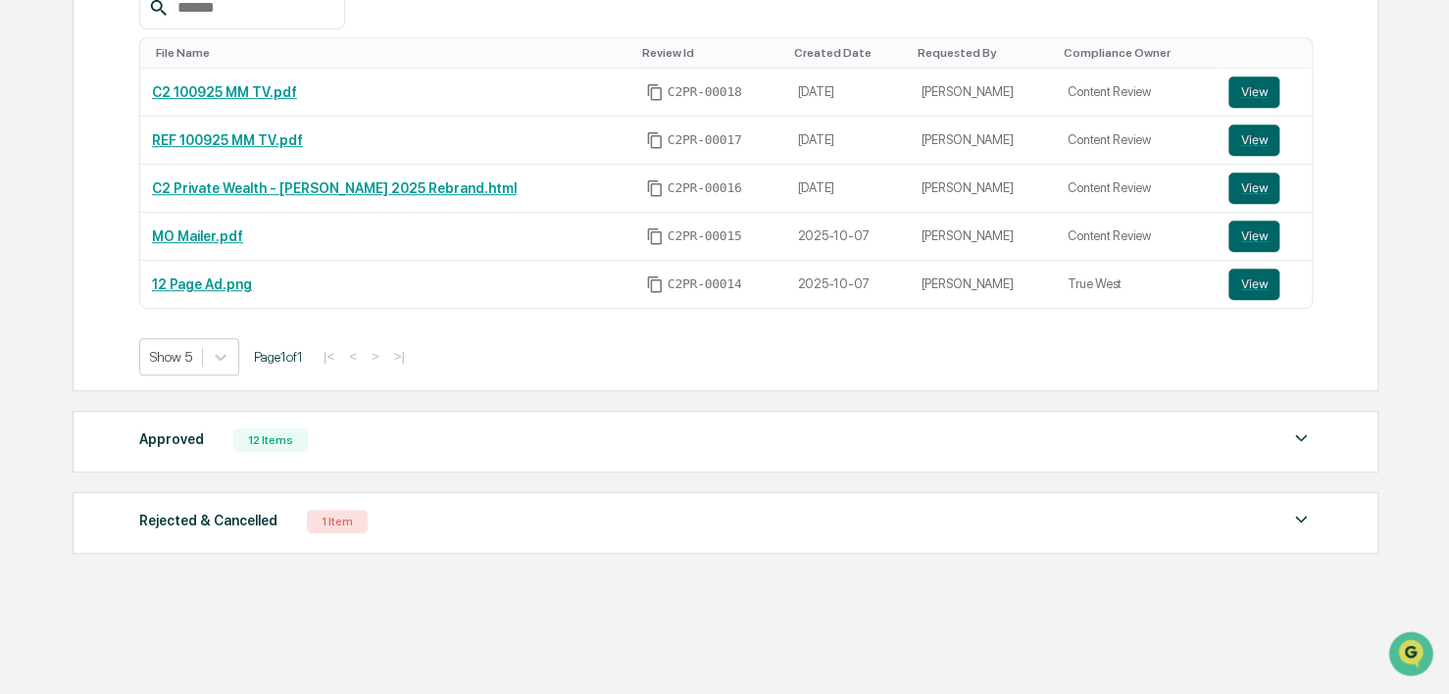
click at [415, 427] on div "Approved 12 Items" at bounding box center [726, 439] width 1174 height 27
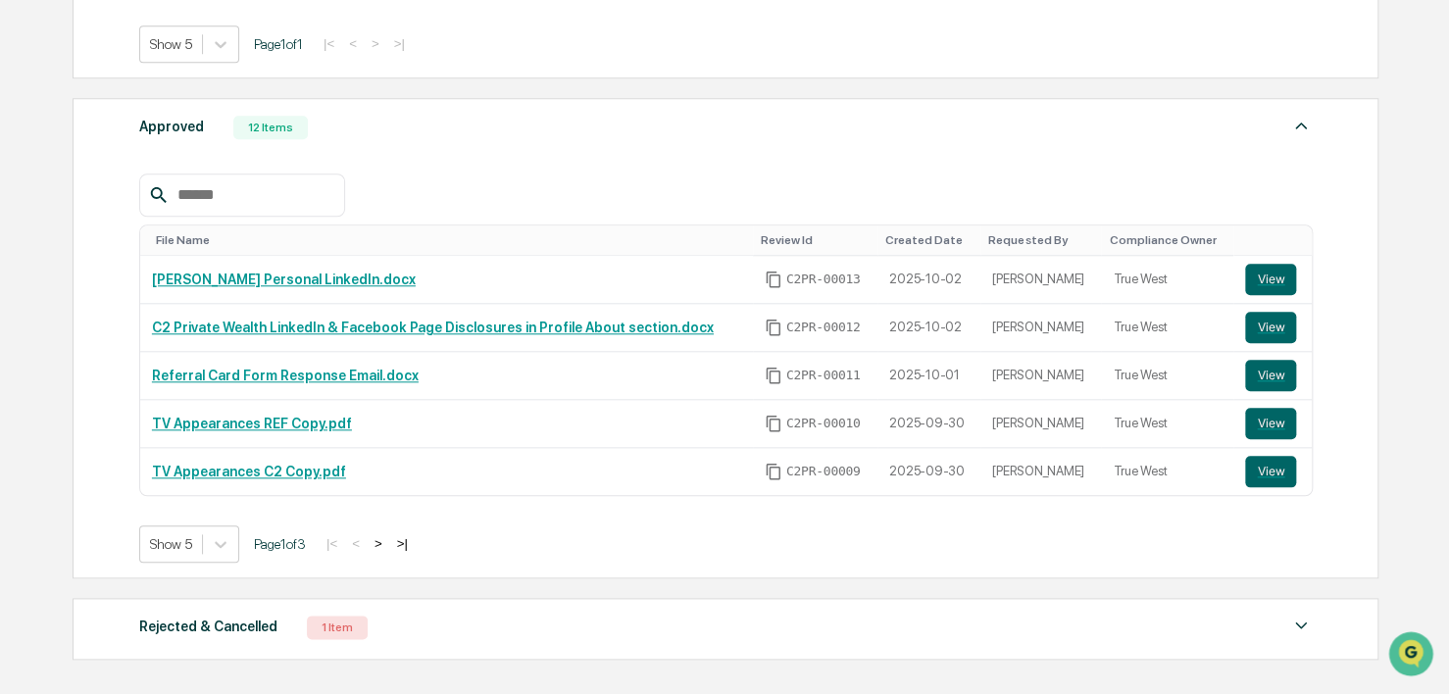
scroll to position [780, 0]
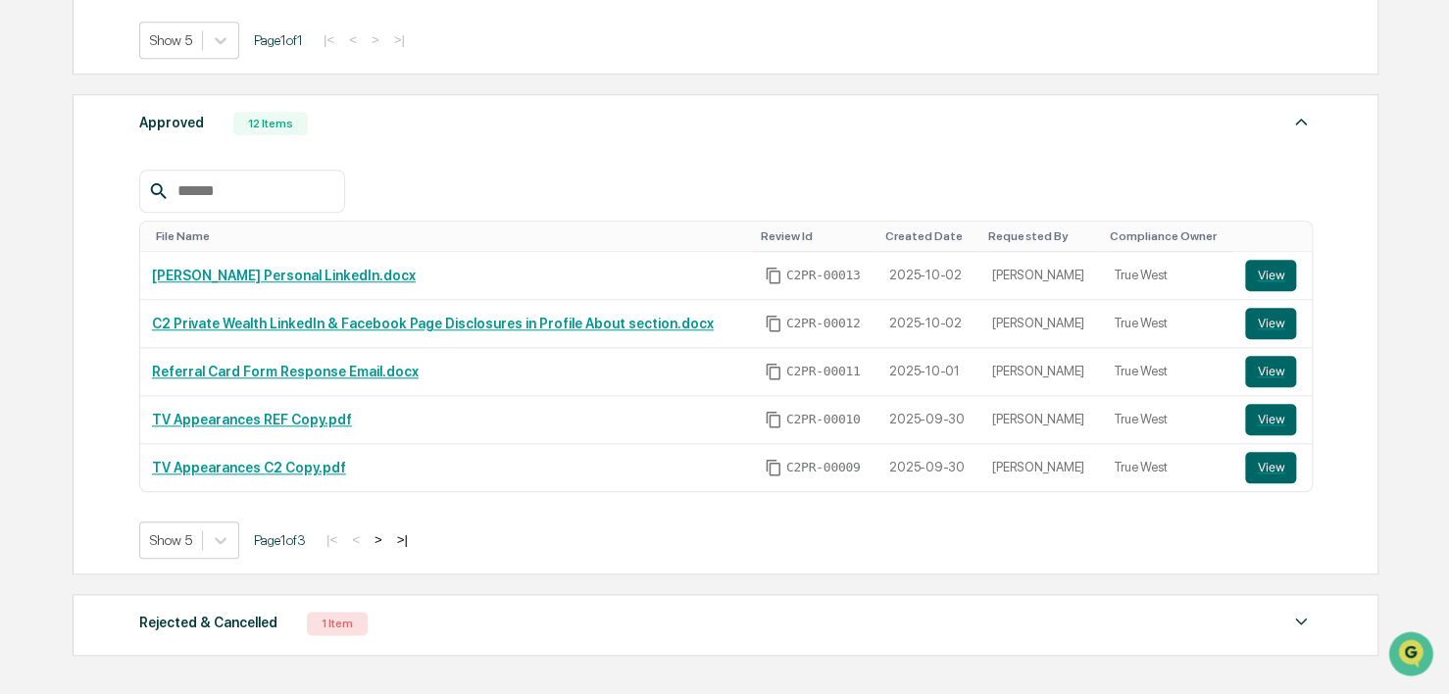
click at [234, 141] on div "File Name Review Id Created Date Requested By Compliance Owner [PERSON_NAME] Pe…" at bounding box center [726, 349] width 1174 height 419
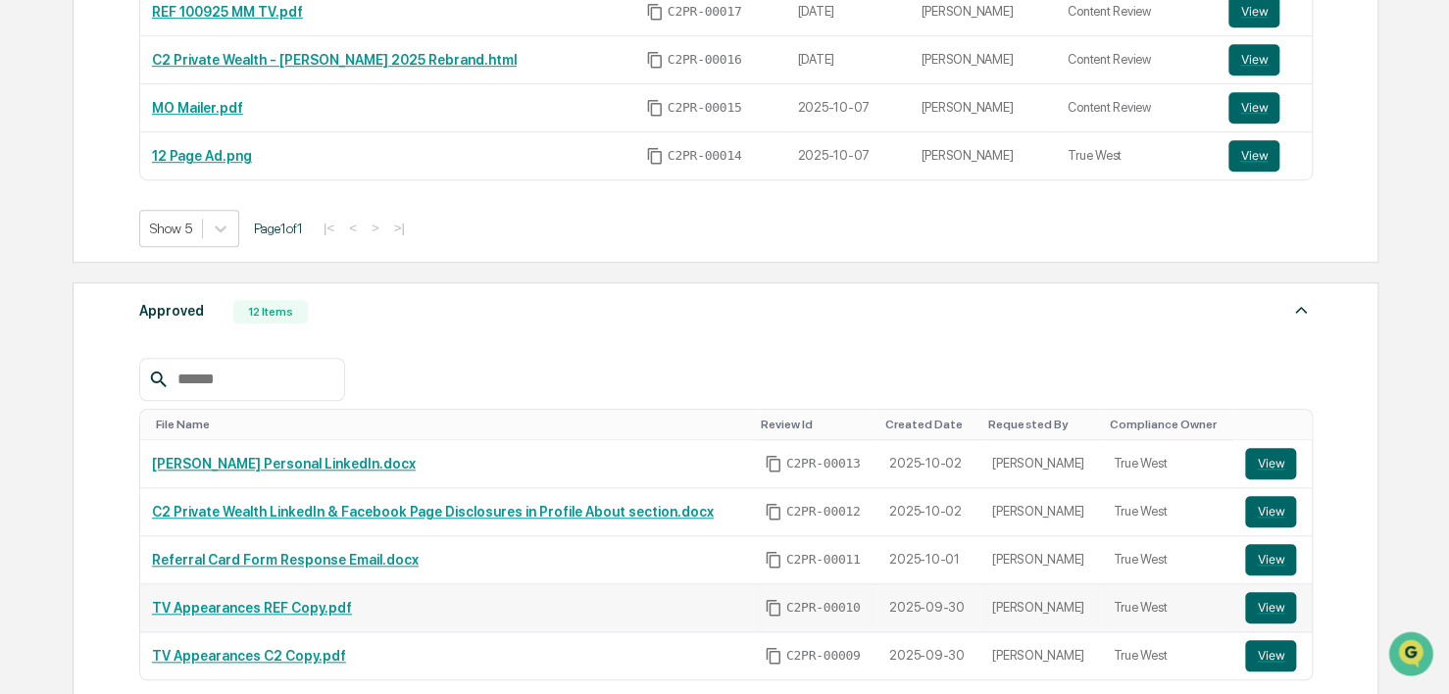
scroll to position [588, 0]
